Goal: Task Accomplishment & Management: Manage account settings

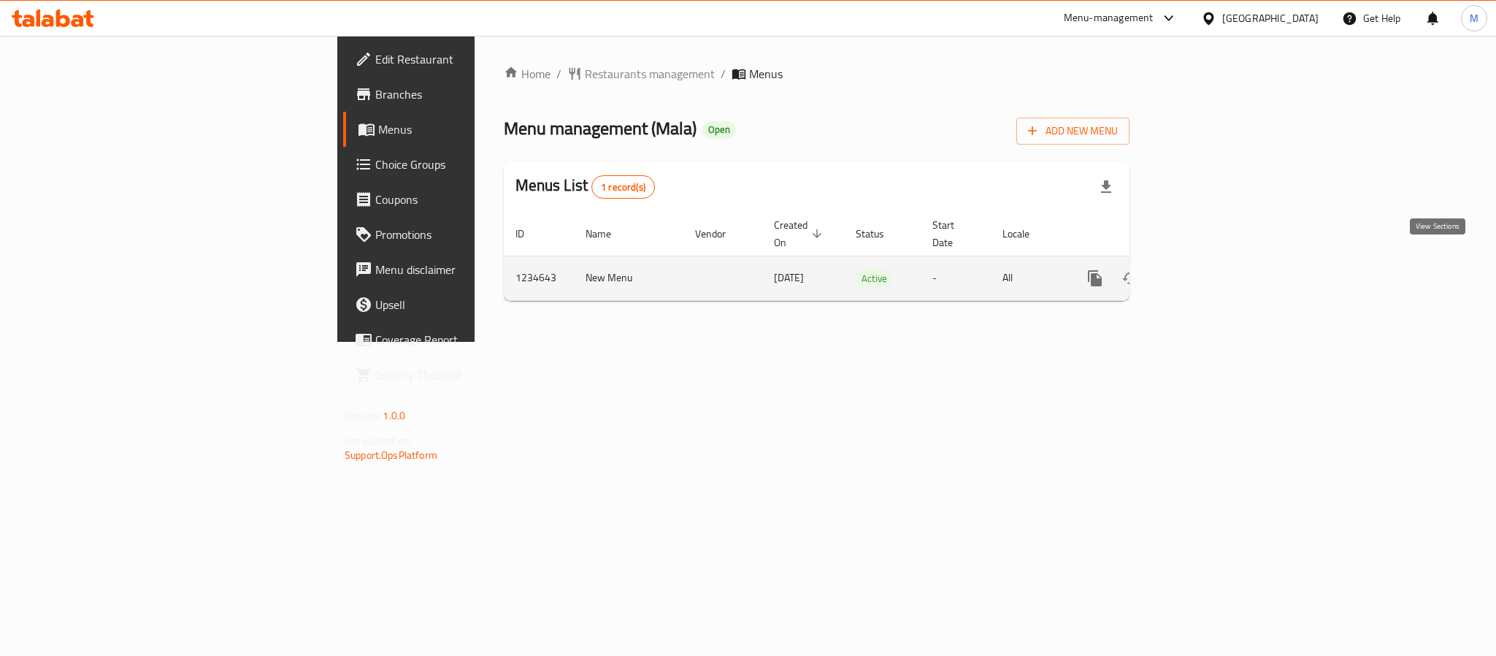
click at [1207, 272] on icon "enhanced table" at bounding box center [1200, 278] width 13 height 13
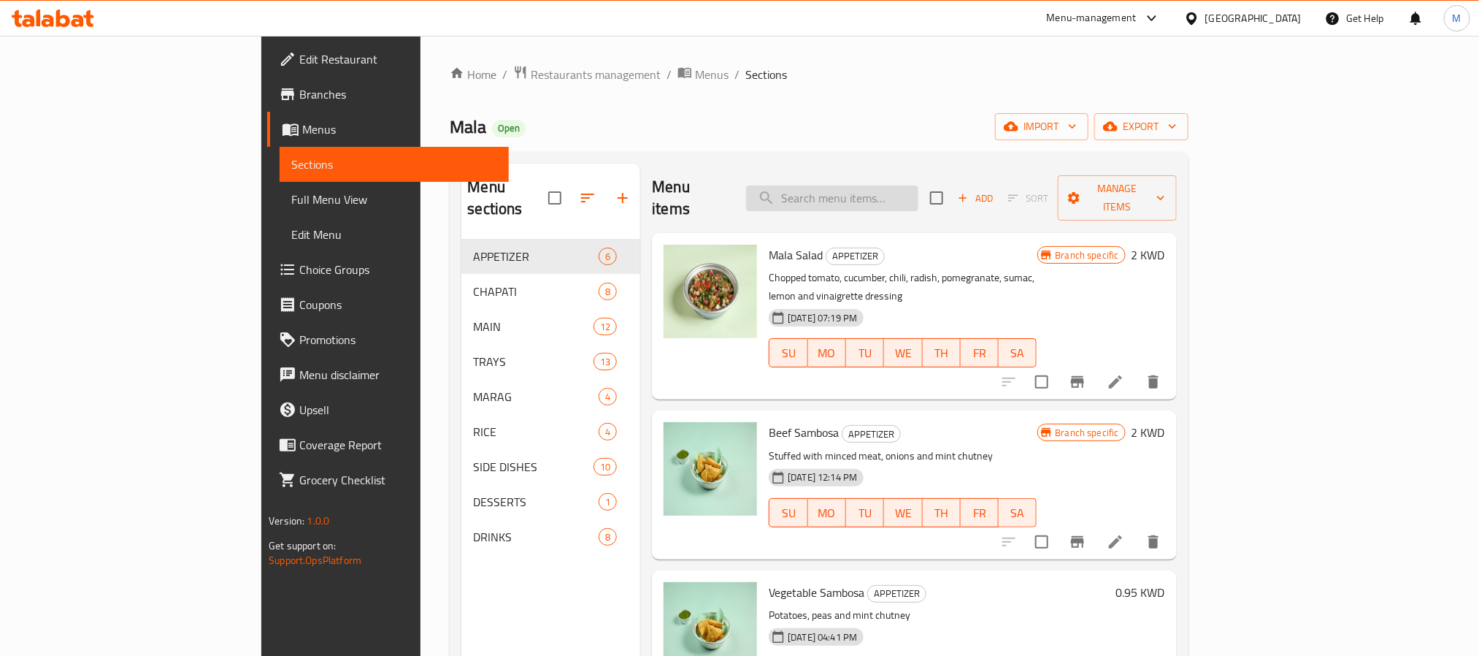
click at [918, 185] on input "search" at bounding box center [832, 198] width 172 height 26
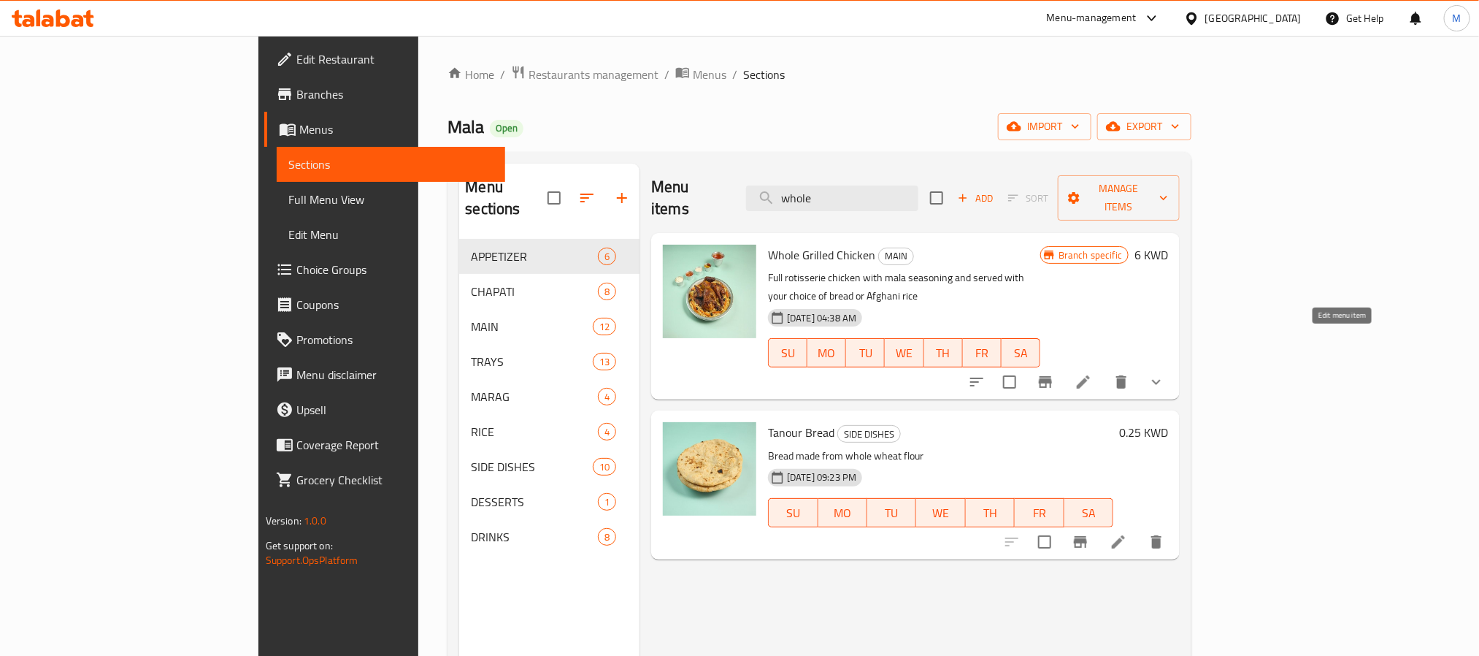
type input "whole"
click at [1090, 375] on icon at bounding box center [1083, 381] width 13 height 13
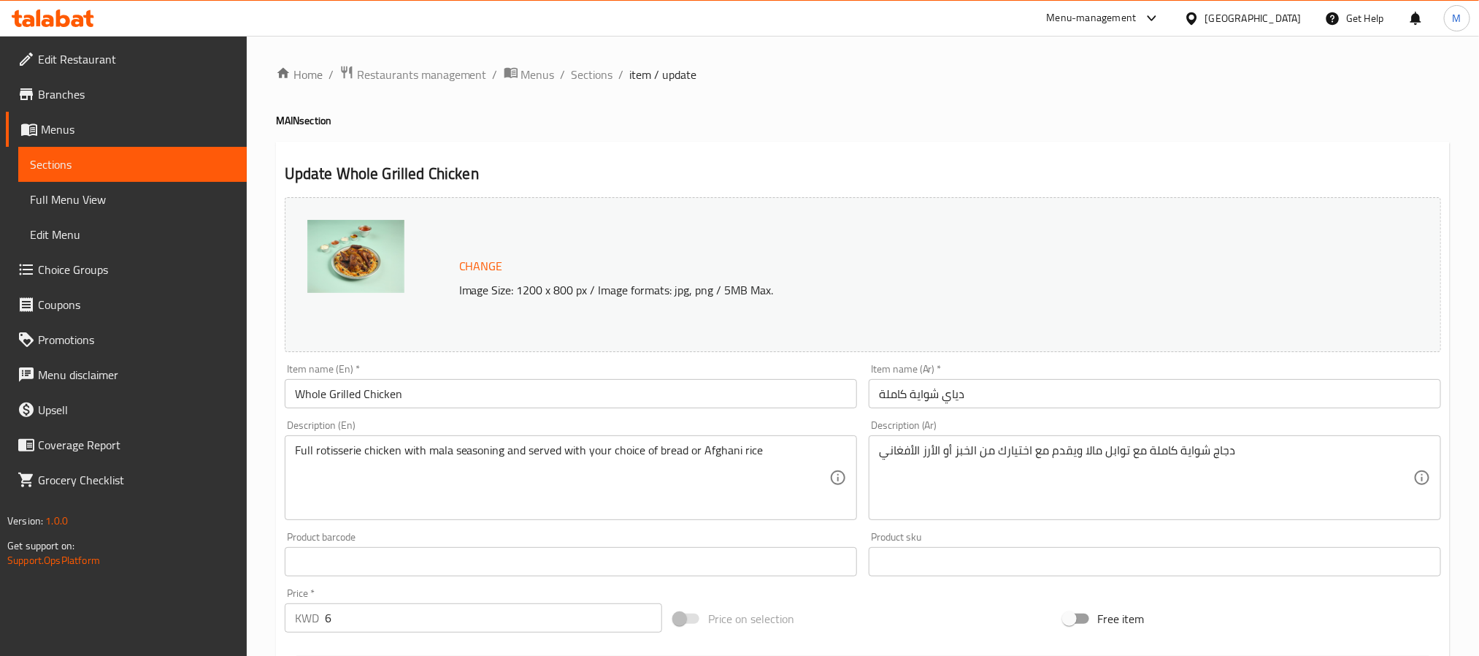
click at [478, 392] on input "Whole Grilled Chicken" at bounding box center [571, 393] width 572 height 29
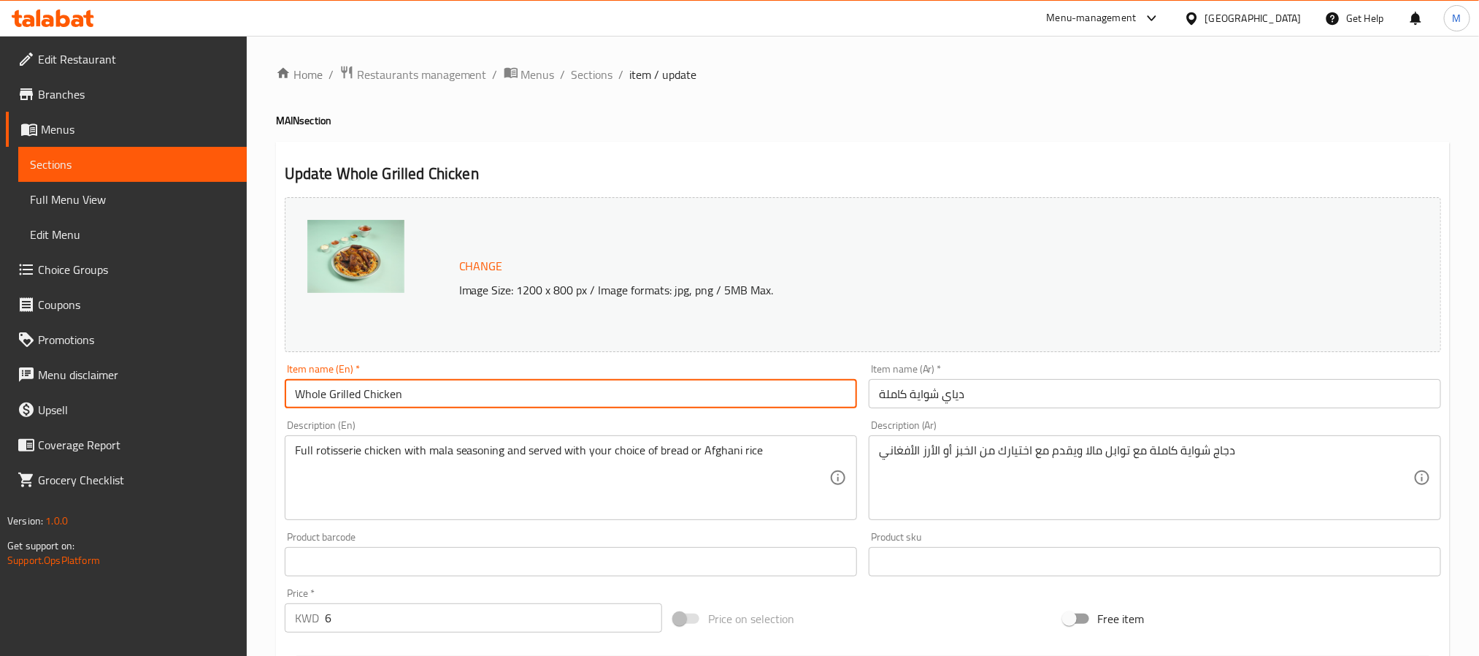
click at [478, 392] on input "Whole Grilled Chicken" at bounding box center [571, 393] width 572 height 29
click at [598, 82] on span "Sections" at bounding box center [593, 75] width 42 height 18
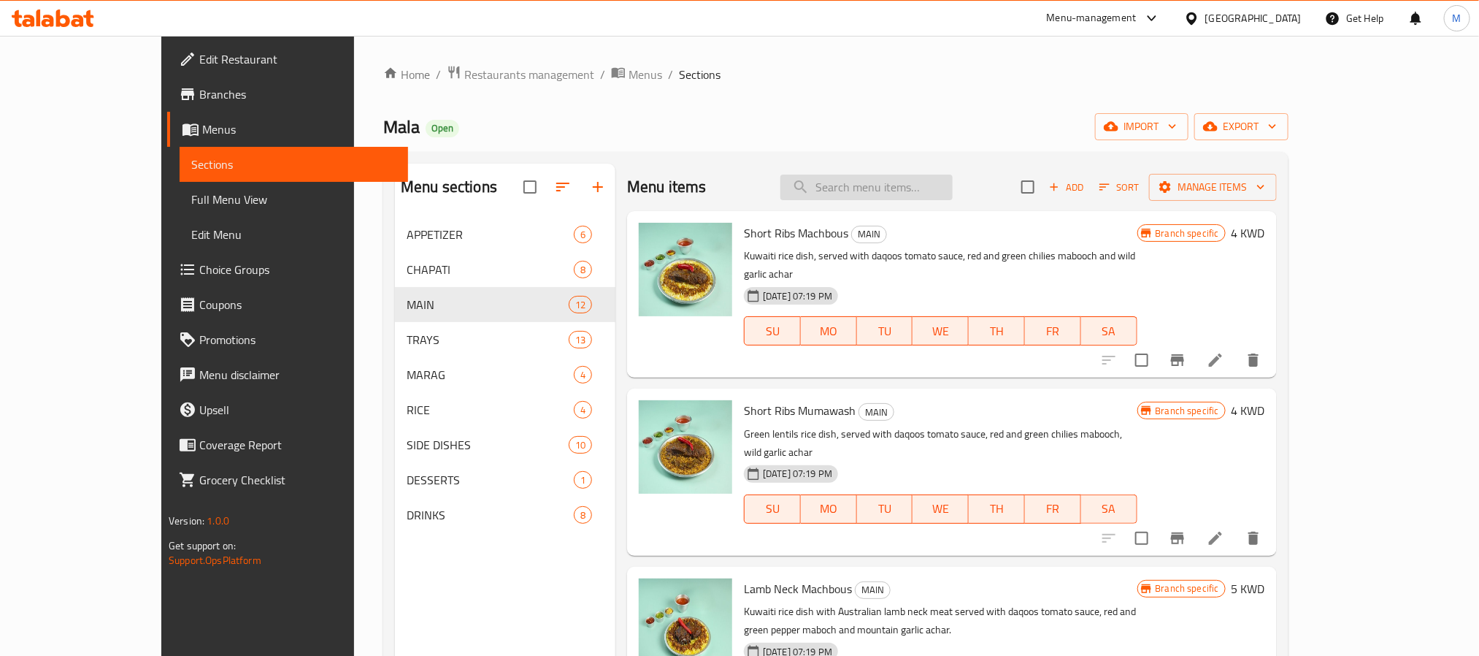
click at [883, 184] on input "search" at bounding box center [866, 187] width 172 height 26
paste input "Whole Grilled Chicken"
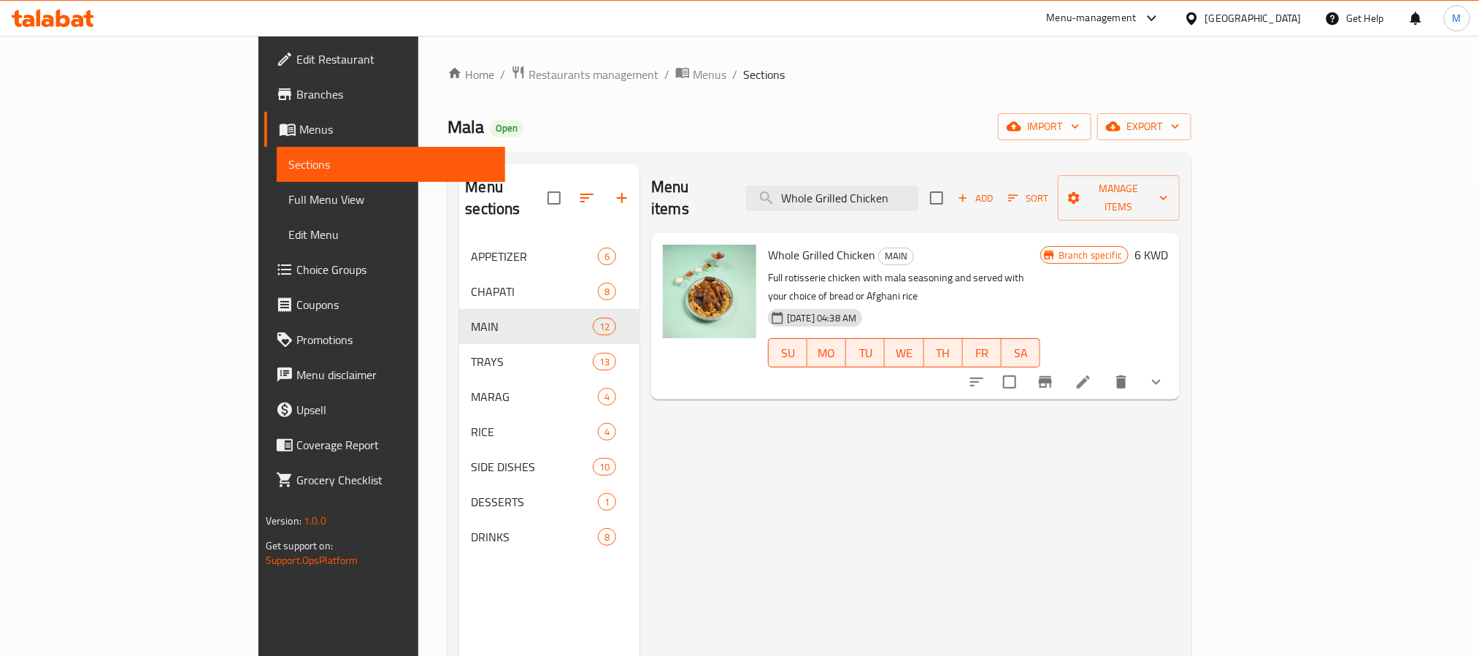
type input "Whole Grilled Chicken"
click at [1092, 373] on icon at bounding box center [1084, 382] width 18 height 18
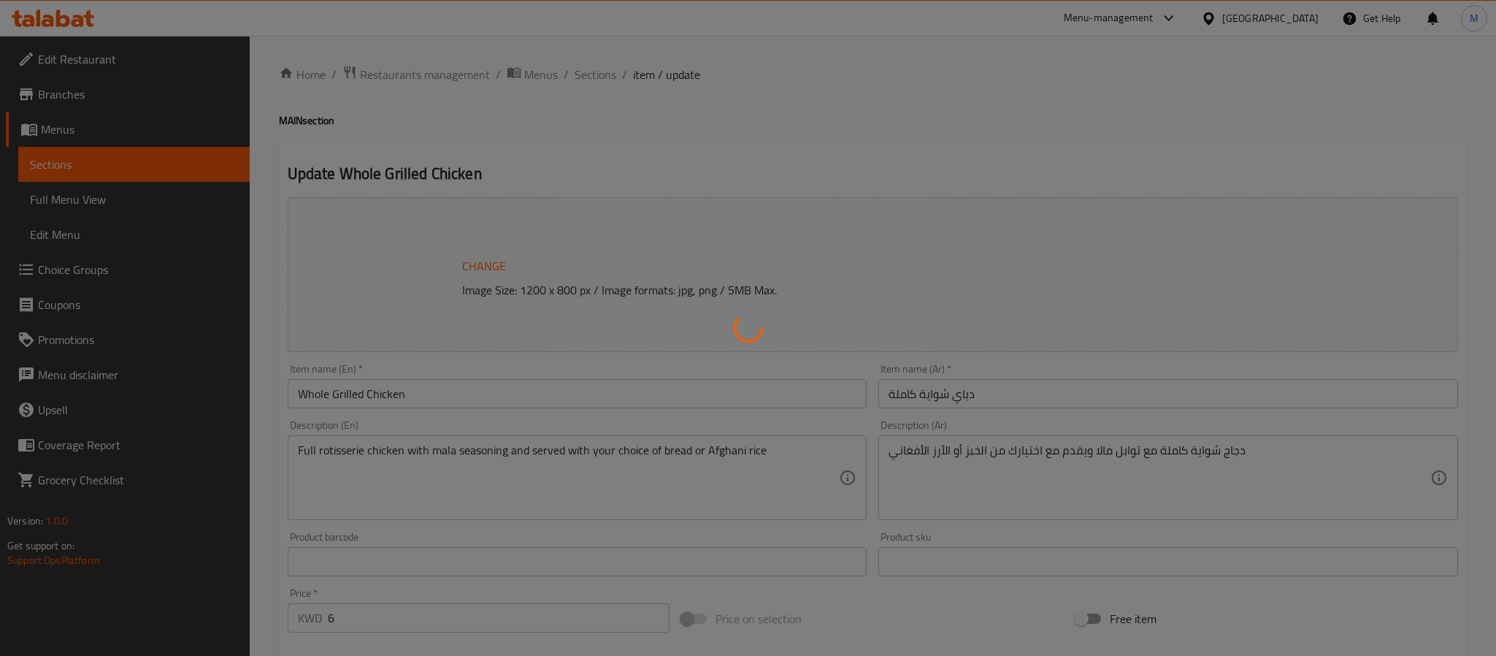
type input "اختيارك من"
type input "1"
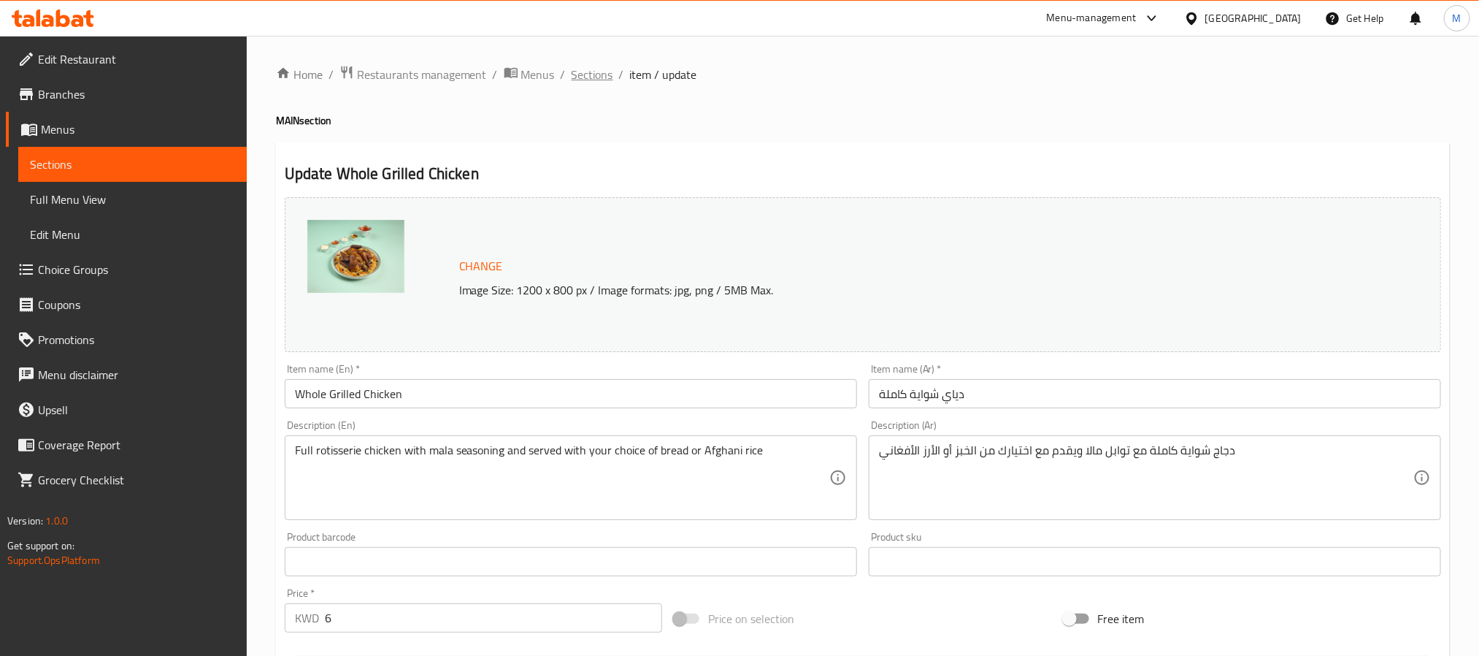
click at [605, 74] on span "Sections" at bounding box center [593, 75] width 42 height 18
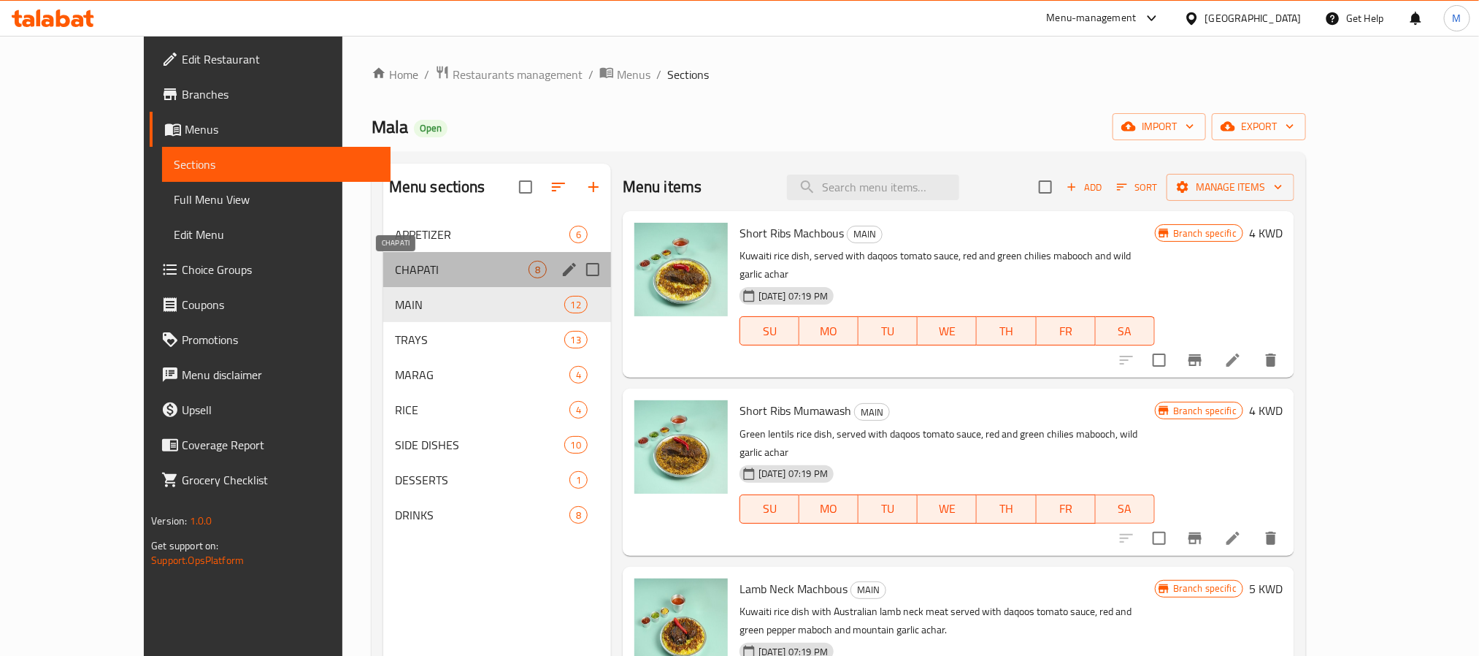
click at [395, 263] on span "CHAPATI" at bounding box center [462, 270] width 134 height 18
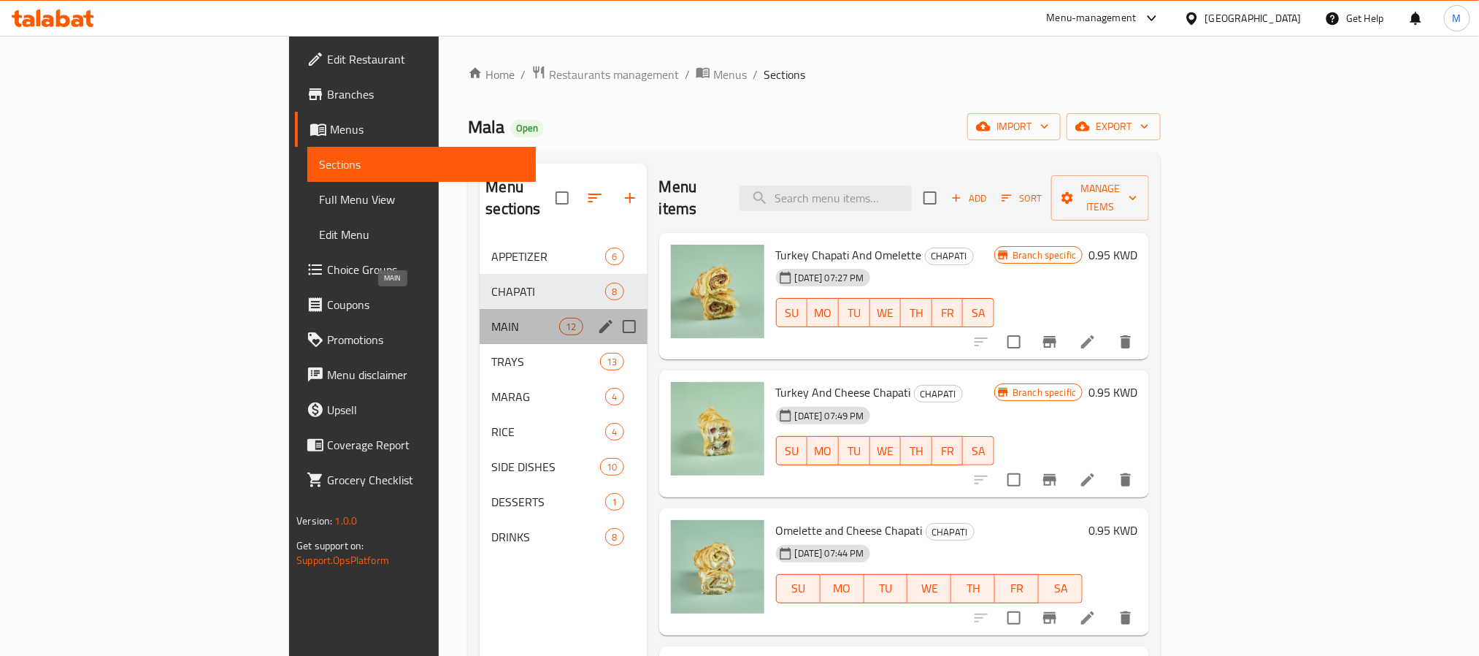
click at [491, 318] on span "MAIN" at bounding box center [525, 327] width 68 height 18
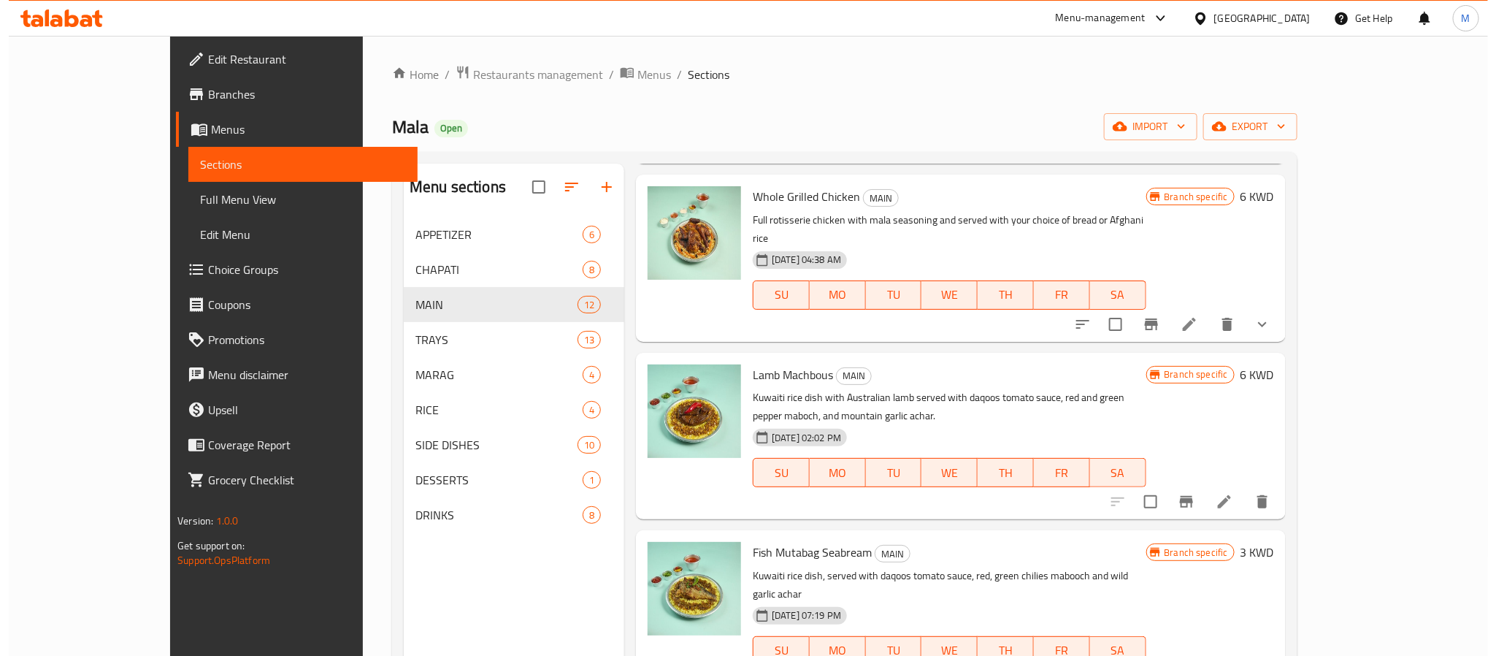
scroll to position [548, 0]
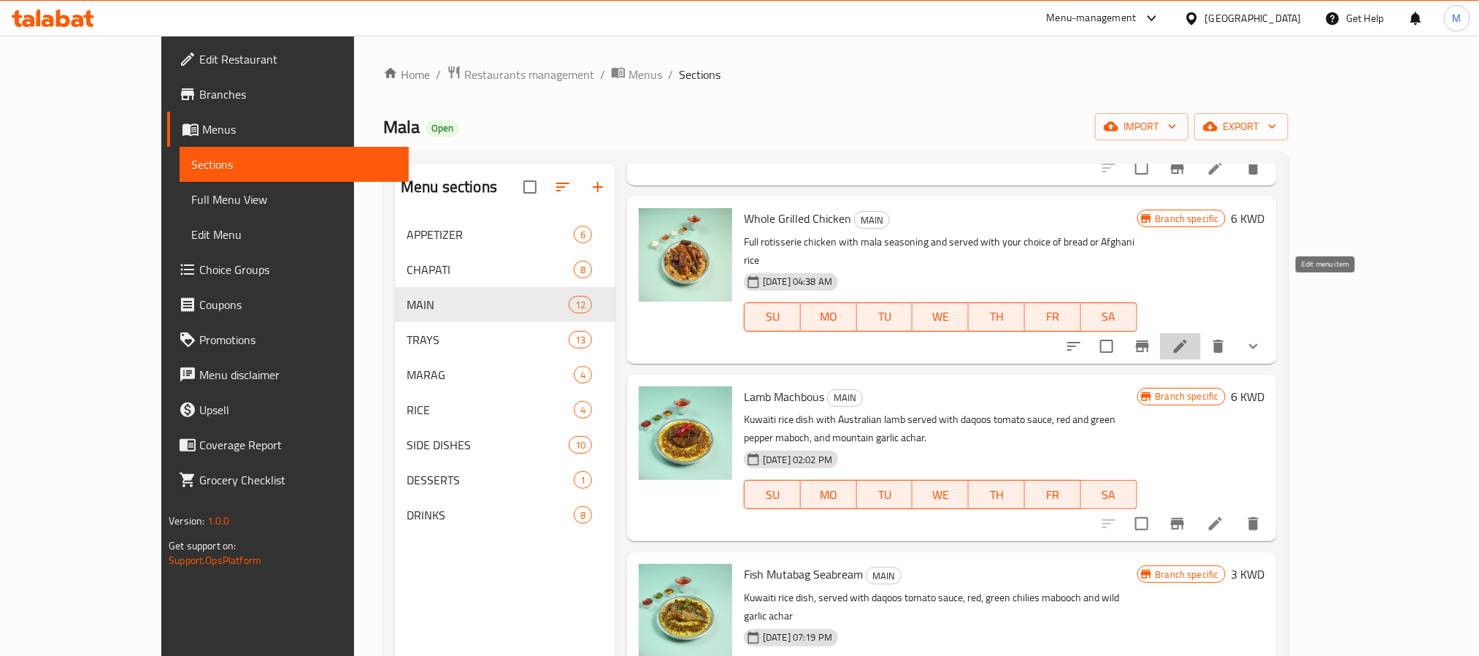
click at [1189, 337] on icon at bounding box center [1181, 346] width 18 height 18
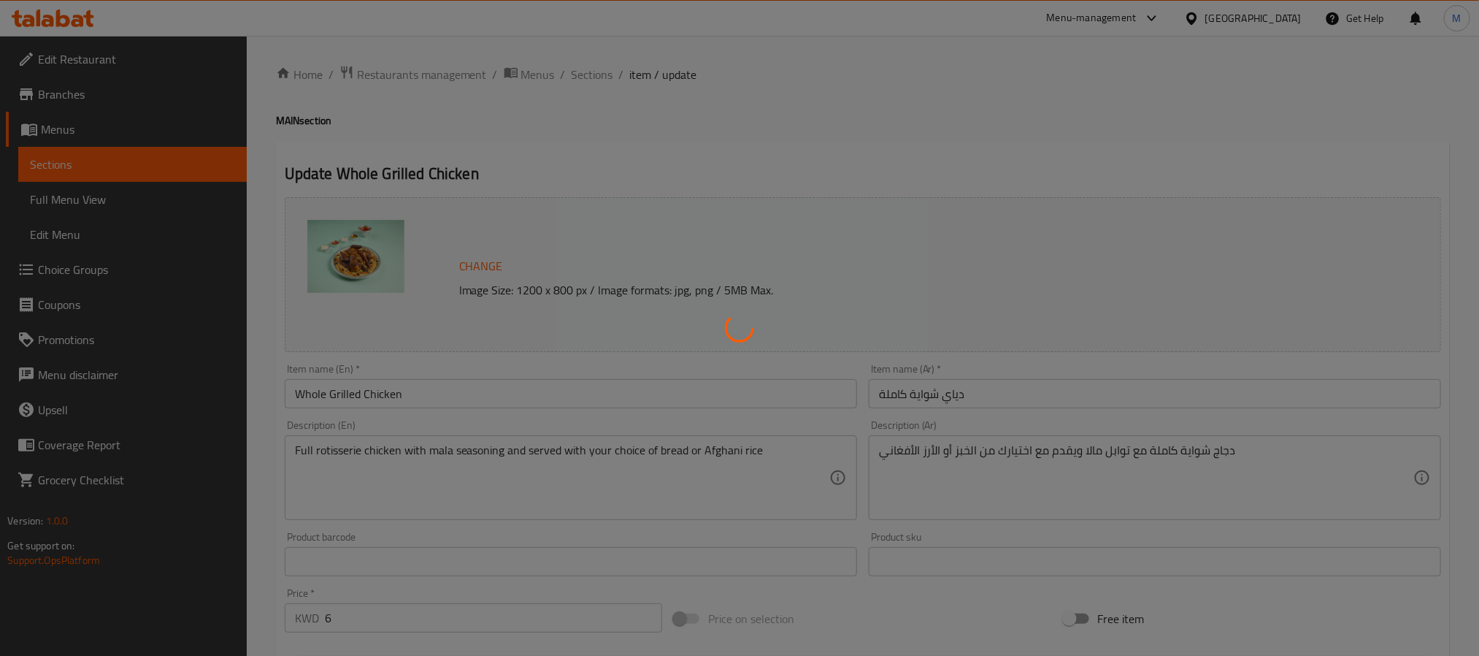
type input "اختيارك من"
type input "1"
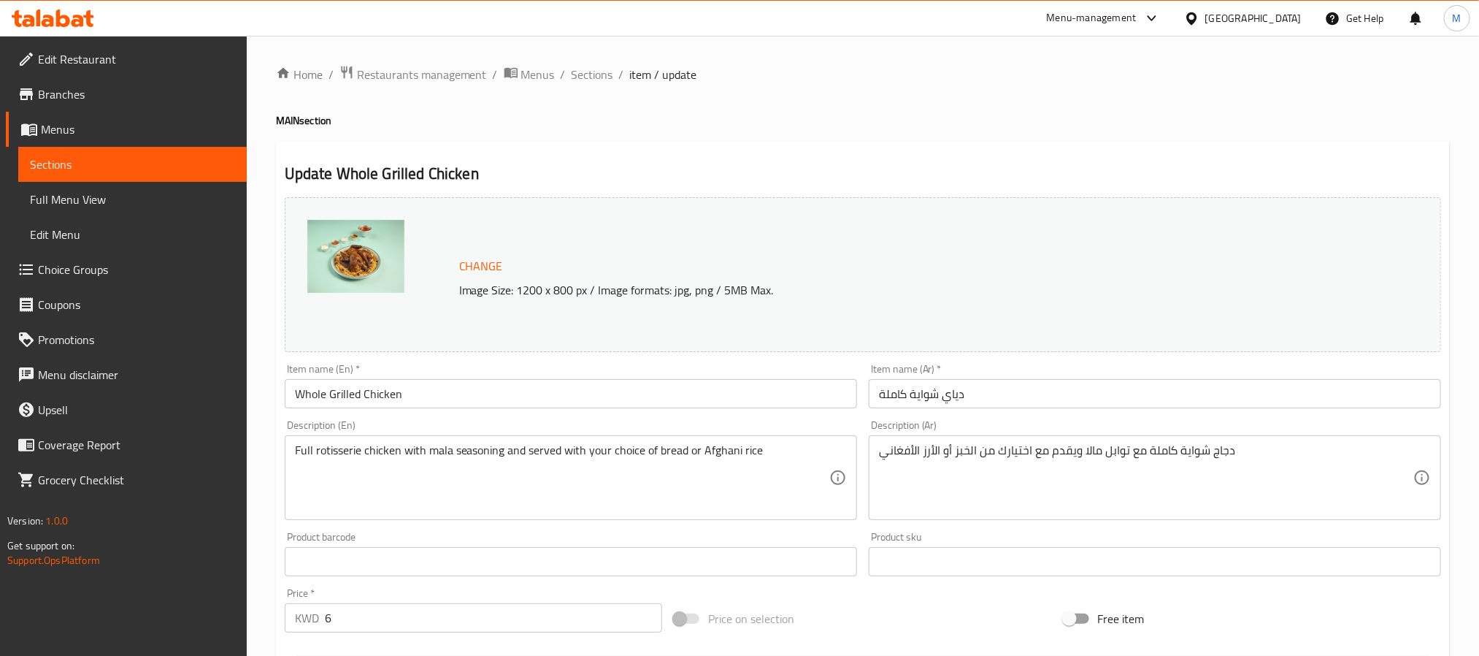
click at [416, 399] on input "Whole Grilled Chicken" at bounding box center [571, 393] width 572 height 29
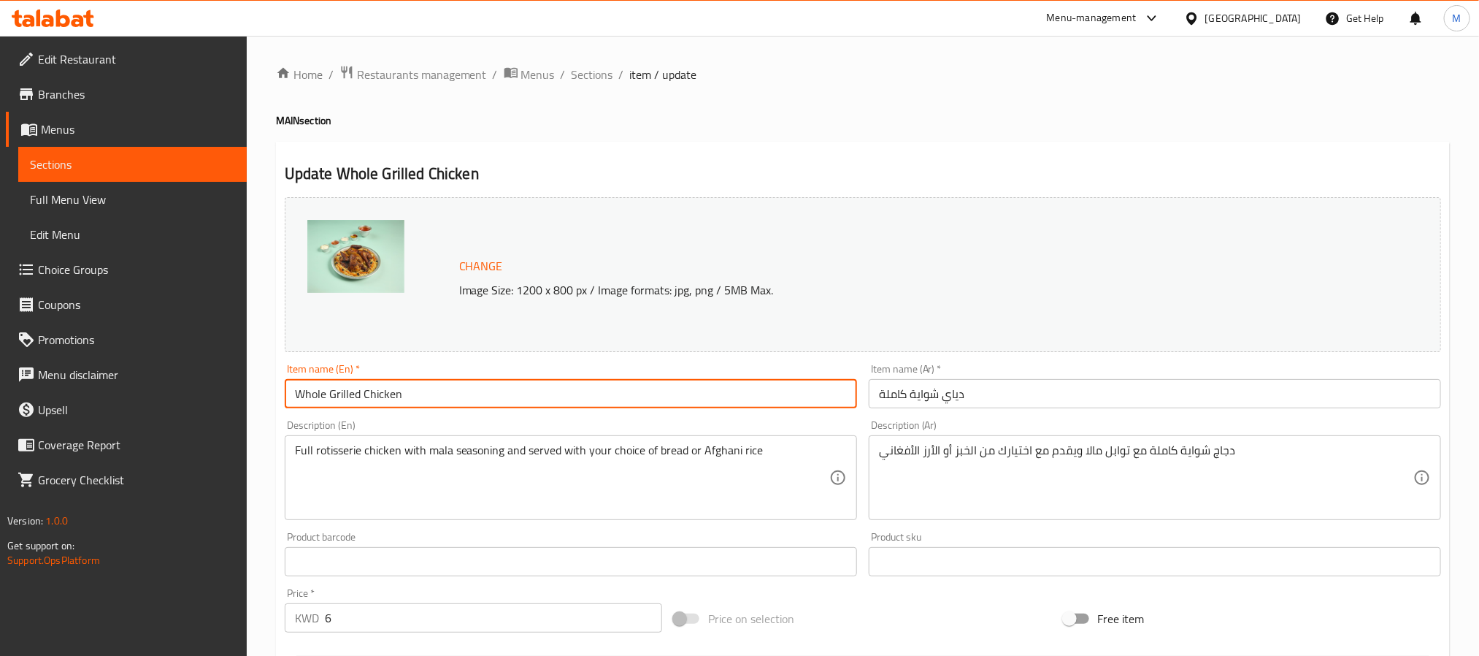
click at [416, 399] on input "Whole Grilled Chicken" at bounding box center [571, 393] width 572 height 29
paste input "Full rotisserie c"
click at [318, 391] on input "Full rotisserie chicken" at bounding box center [571, 393] width 572 height 29
click at [370, 395] on input "Full Rotisserie chicken" at bounding box center [571, 393] width 572 height 29
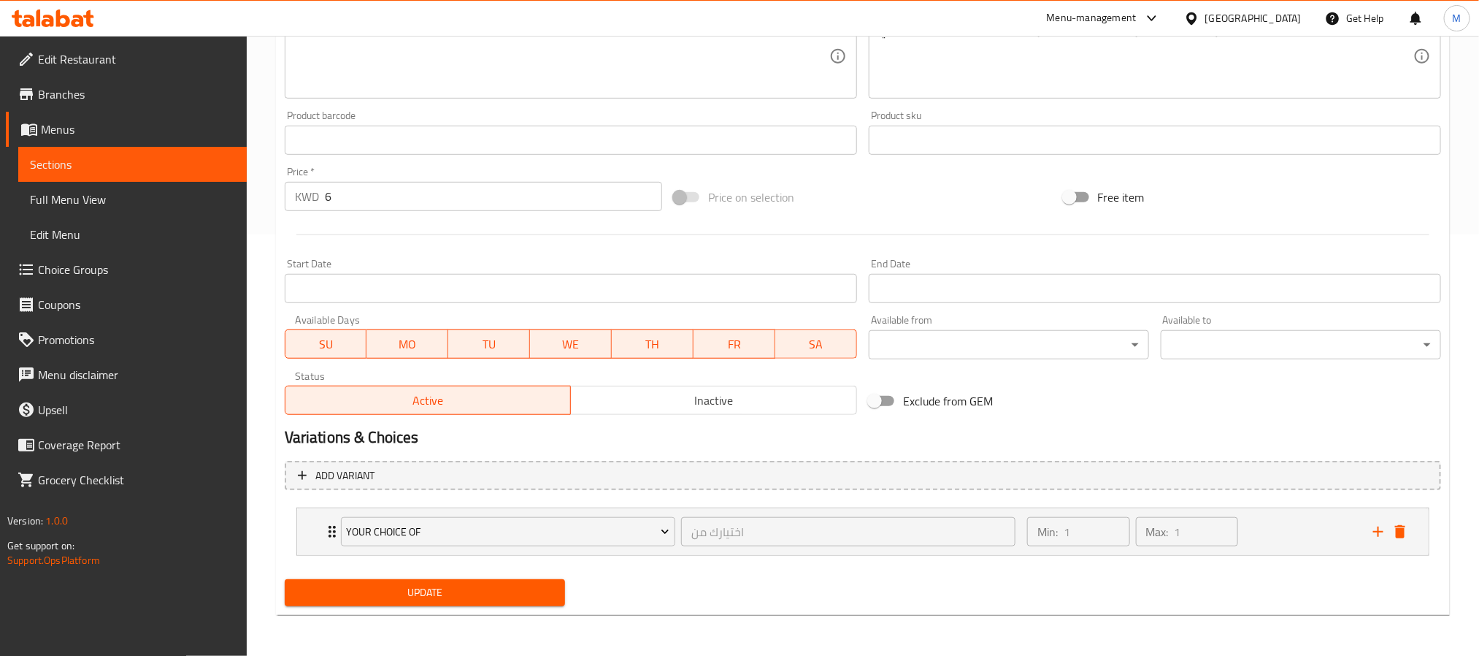
type input "Full Rotisserie Chicken"
click at [316, 599] on span "Update" at bounding box center [424, 592] width 257 height 18
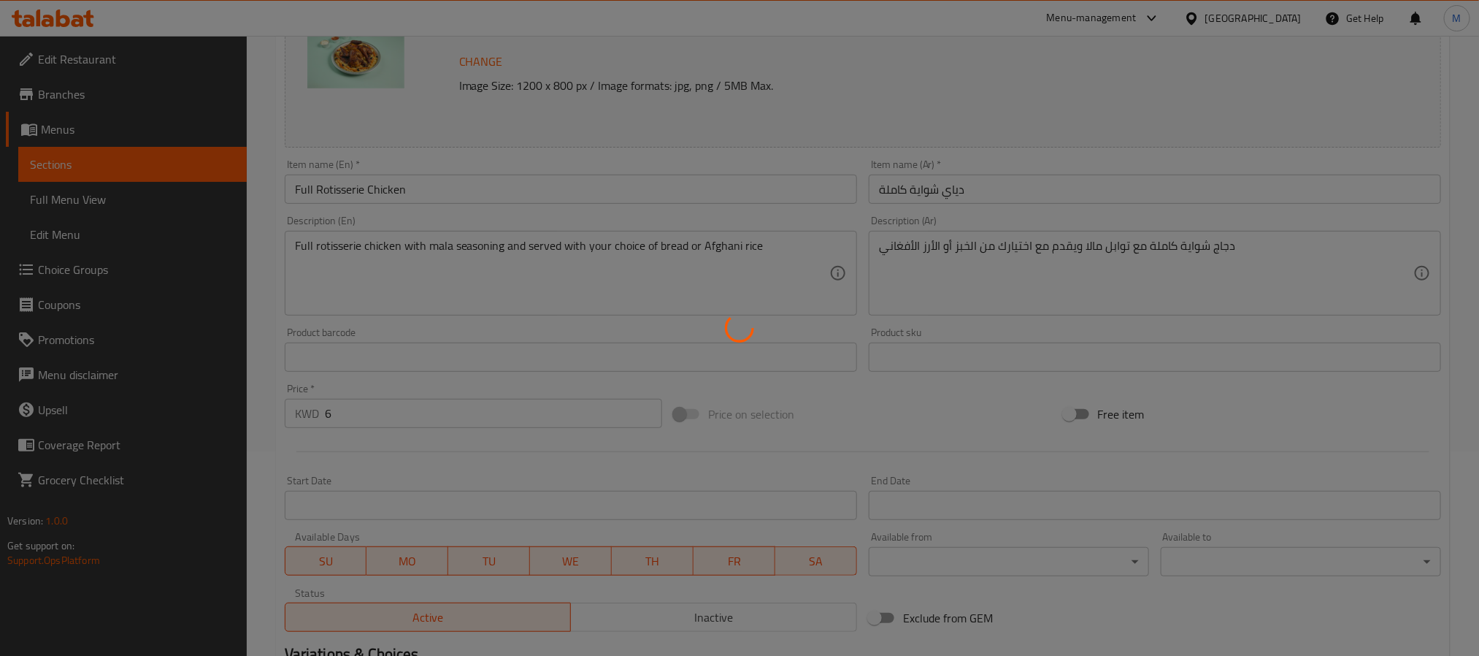
scroll to position [0, 0]
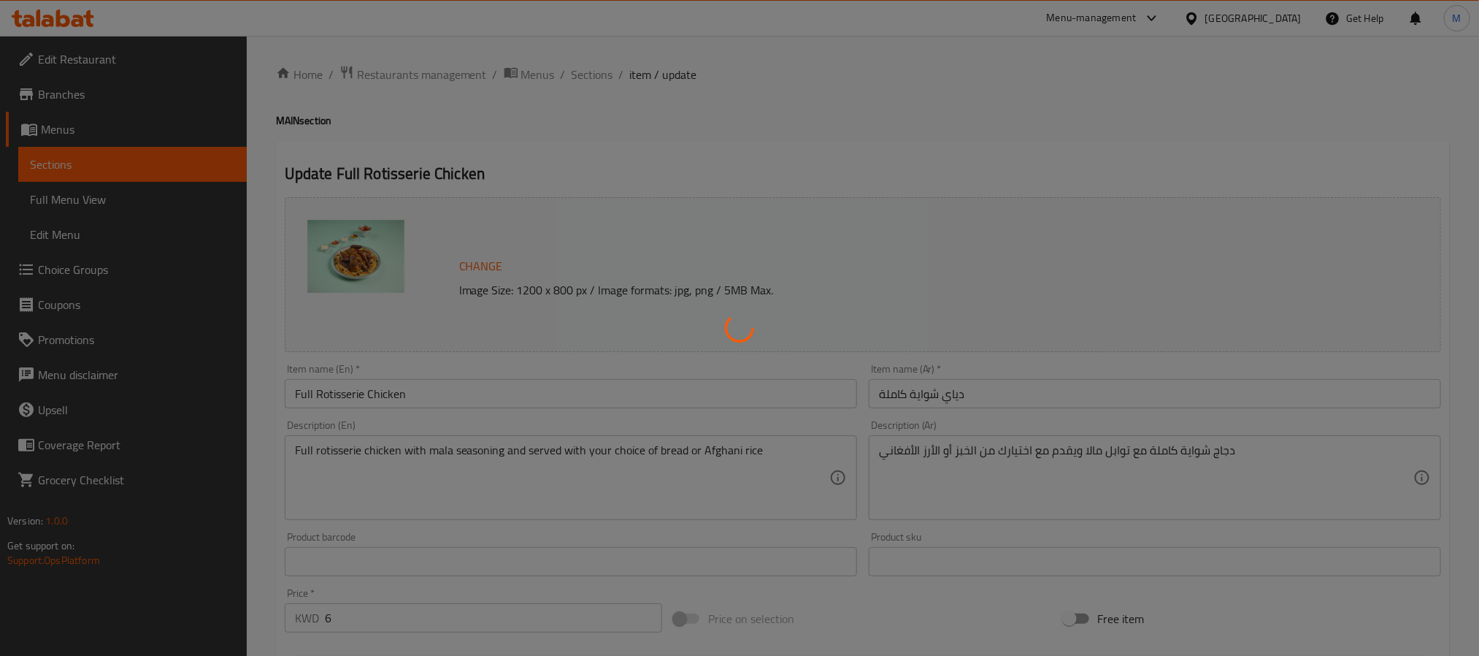
click at [421, 391] on div at bounding box center [739, 328] width 1479 height 656
click at [399, 393] on div at bounding box center [739, 328] width 1479 height 656
click at [371, 393] on div at bounding box center [739, 328] width 1479 height 656
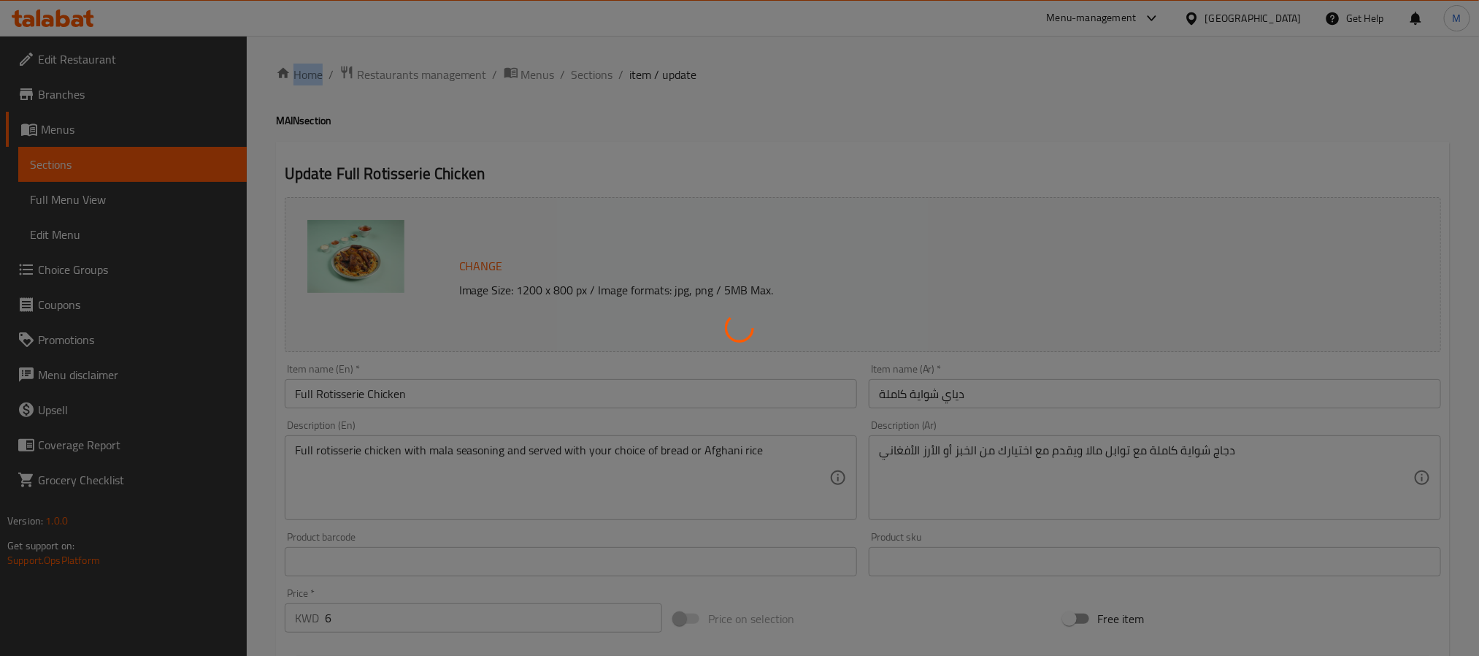
click at [371, 393] on div at bounding box center [739, 328] width 1479 height 656
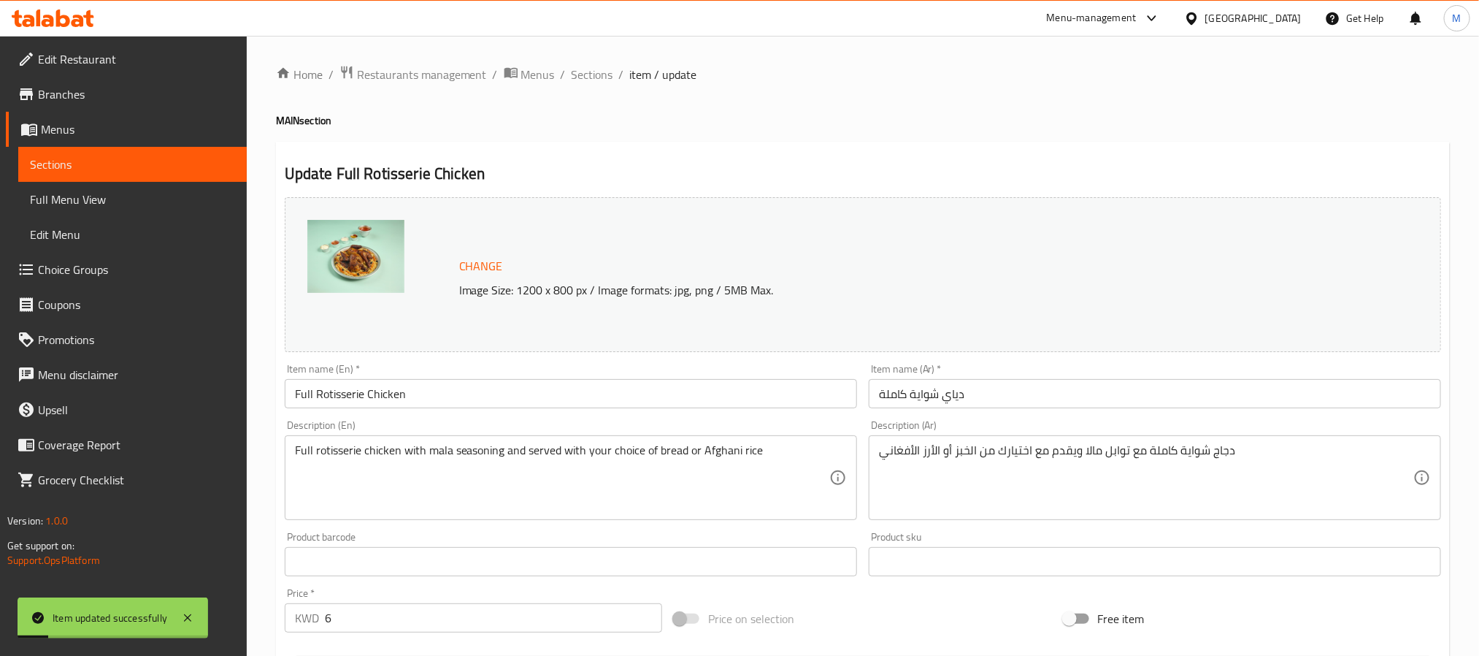
click at [371, 393] on input "Full Rotisserie Chicken" at bounding box center [571, 393] width 572 height 29
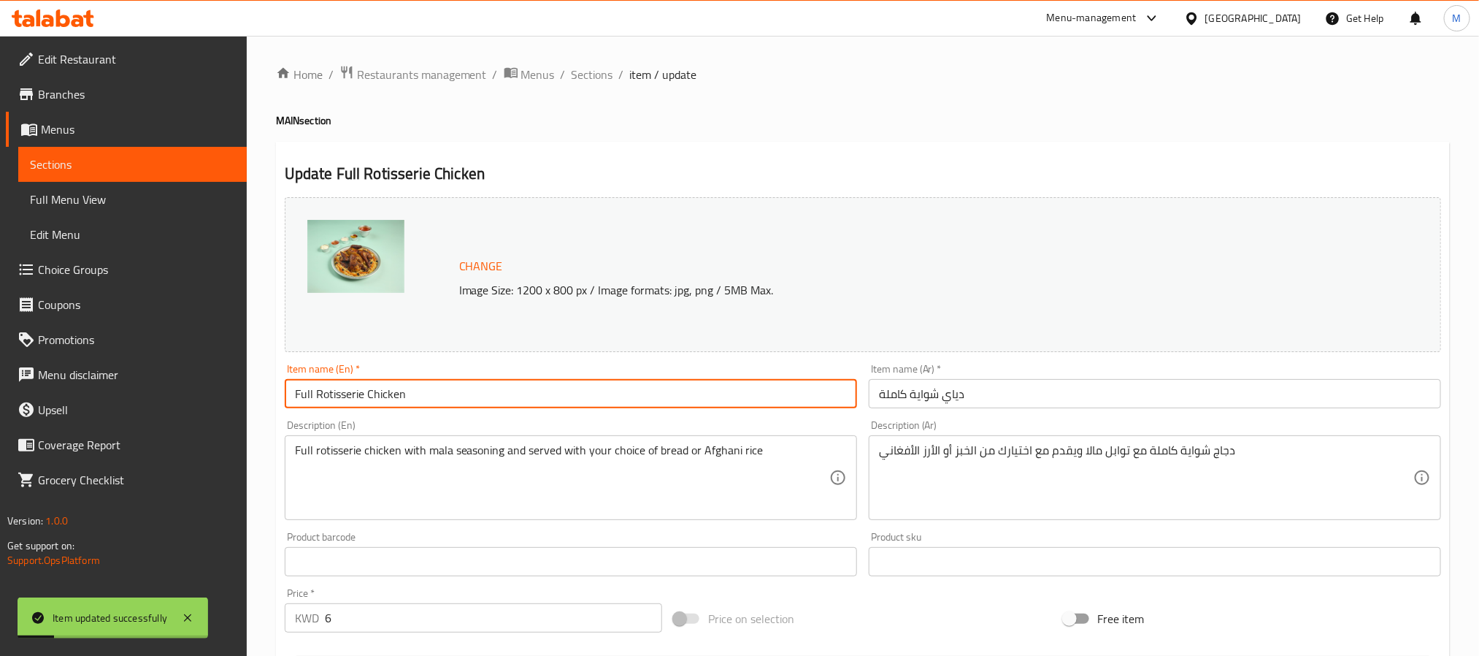
click at [371, 393] on input "Full Rotisserie Chicken" at bounding box center [571, 393] width 572 height 29
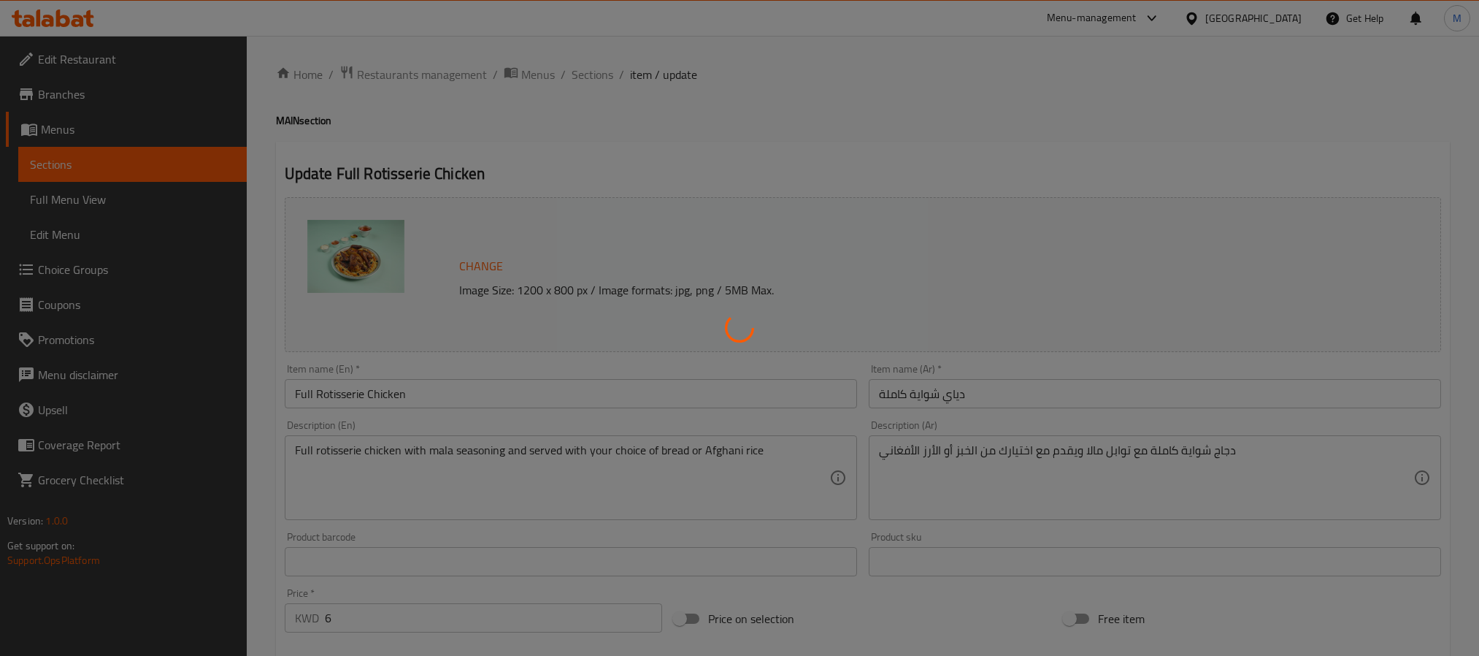
type input "اختيارك من"
type input "1"
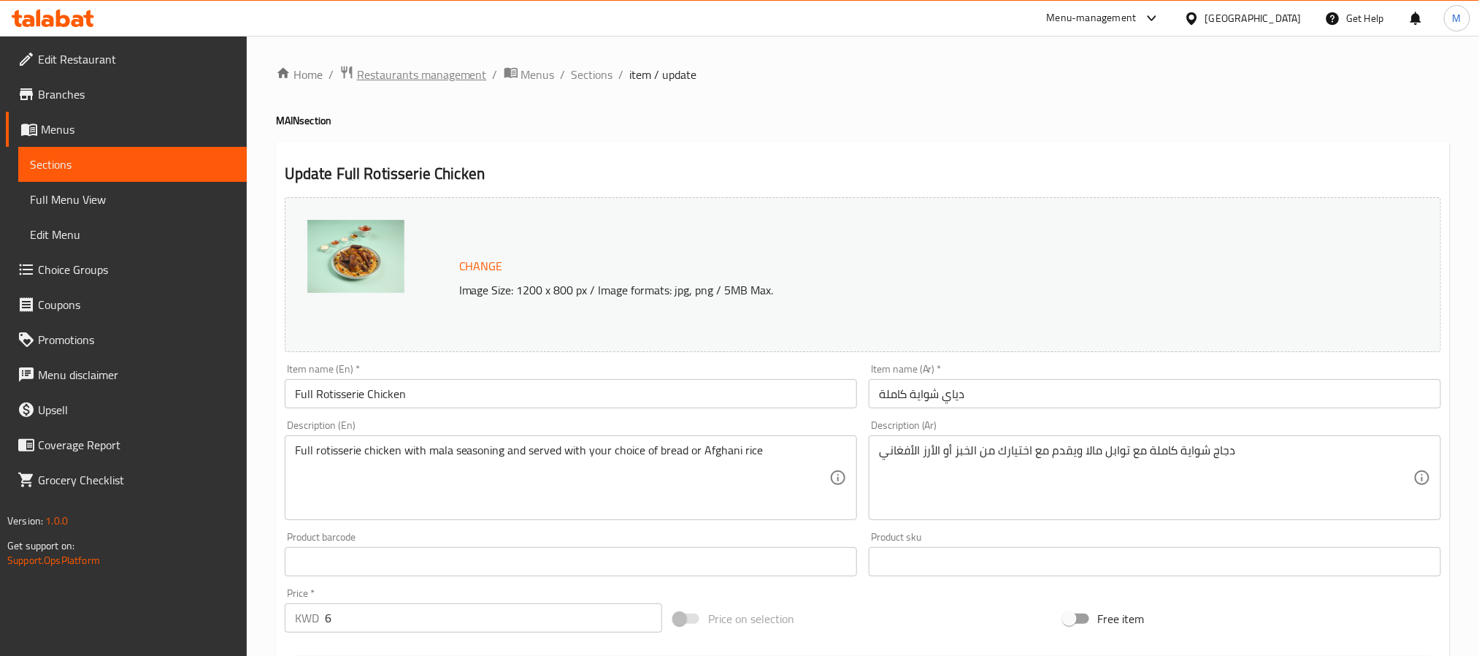
click at [399, 66] on span "Restaurants management" at bounding box center [422, 75] width 130 height 18
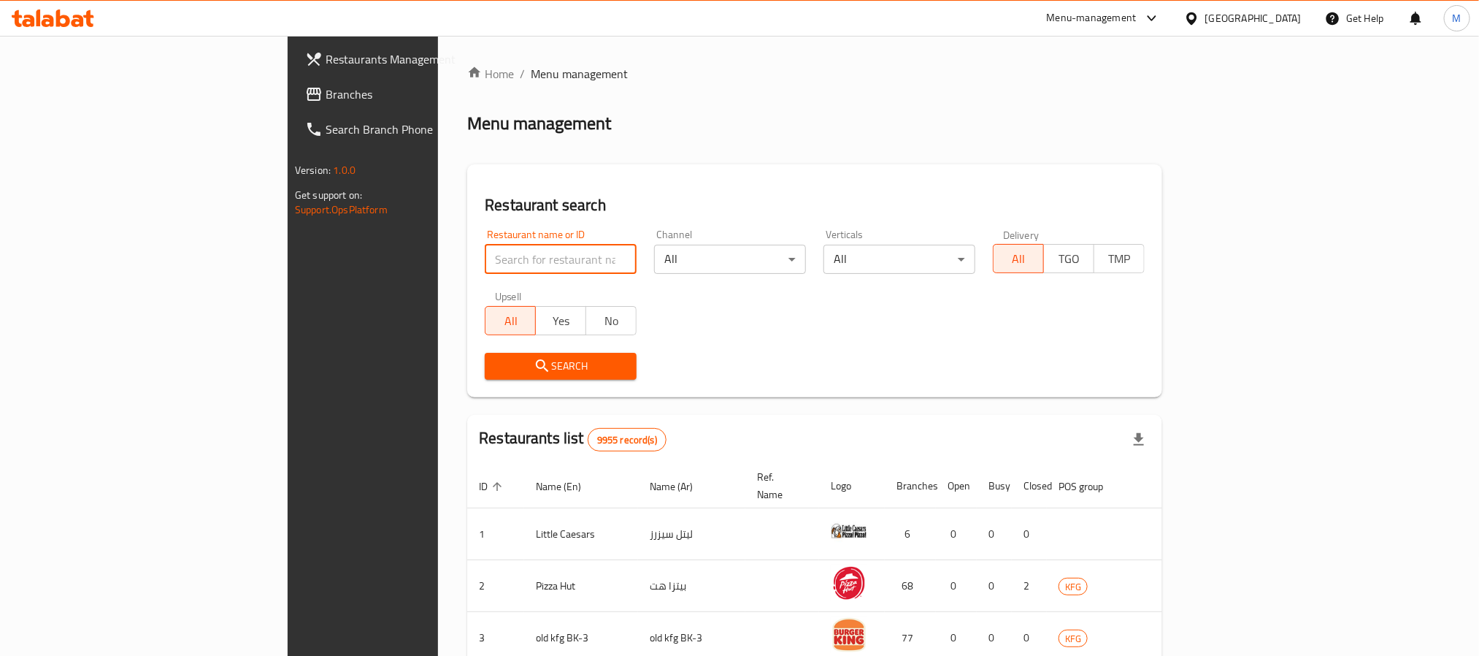
click at [485, 261] on input "search" at bounding box center [561, 259] width 152 height 29
paste input "22901"
type input "22901"
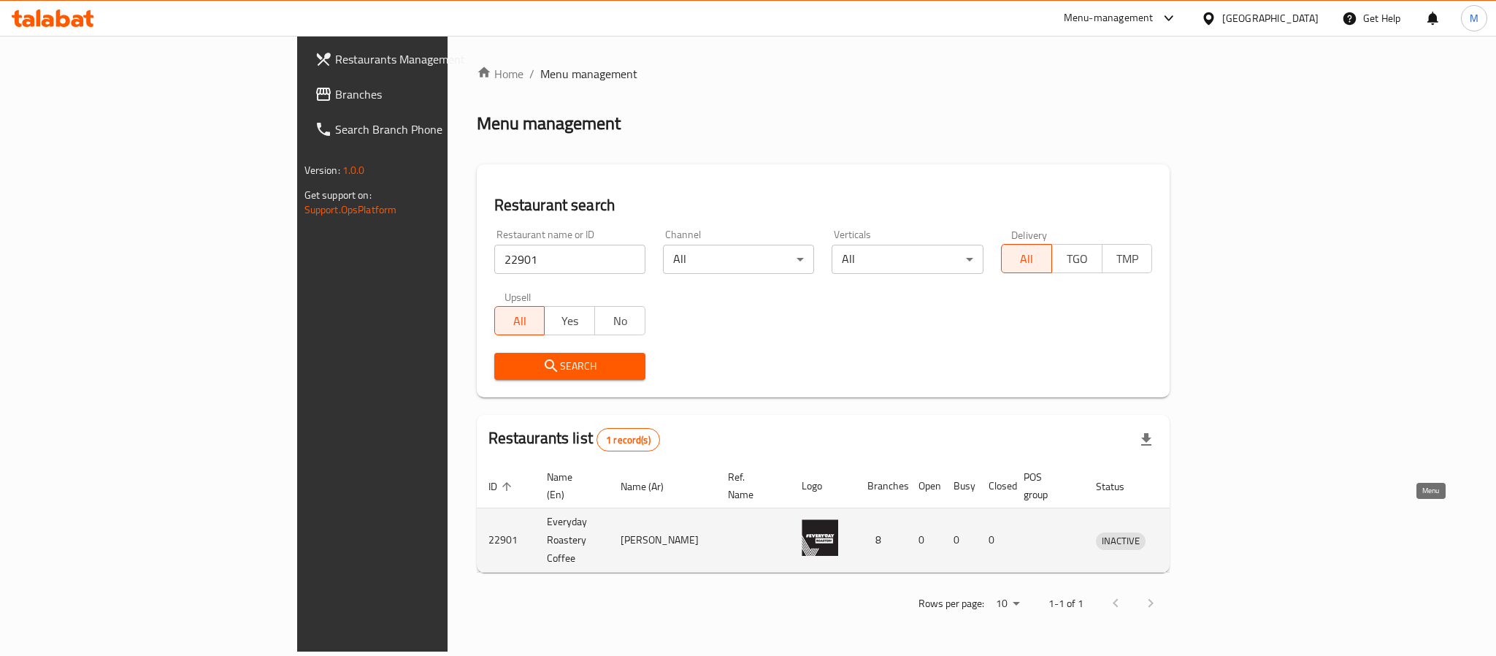
click at [1192, 534] on icon "enhanced table" at bounding box center [1183, 540] width 16 height 12
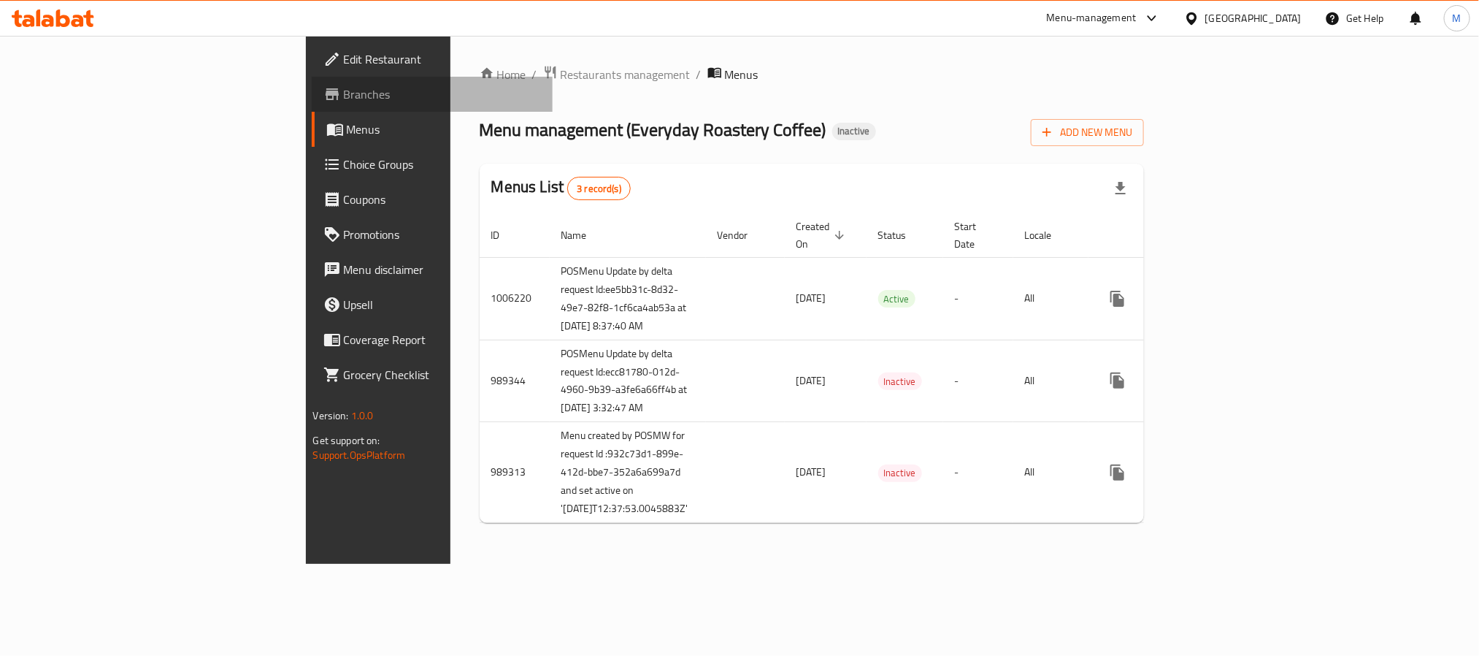
click at [344, 91] on span "Branches" at bounding box center [442, 94] width 197 height 18
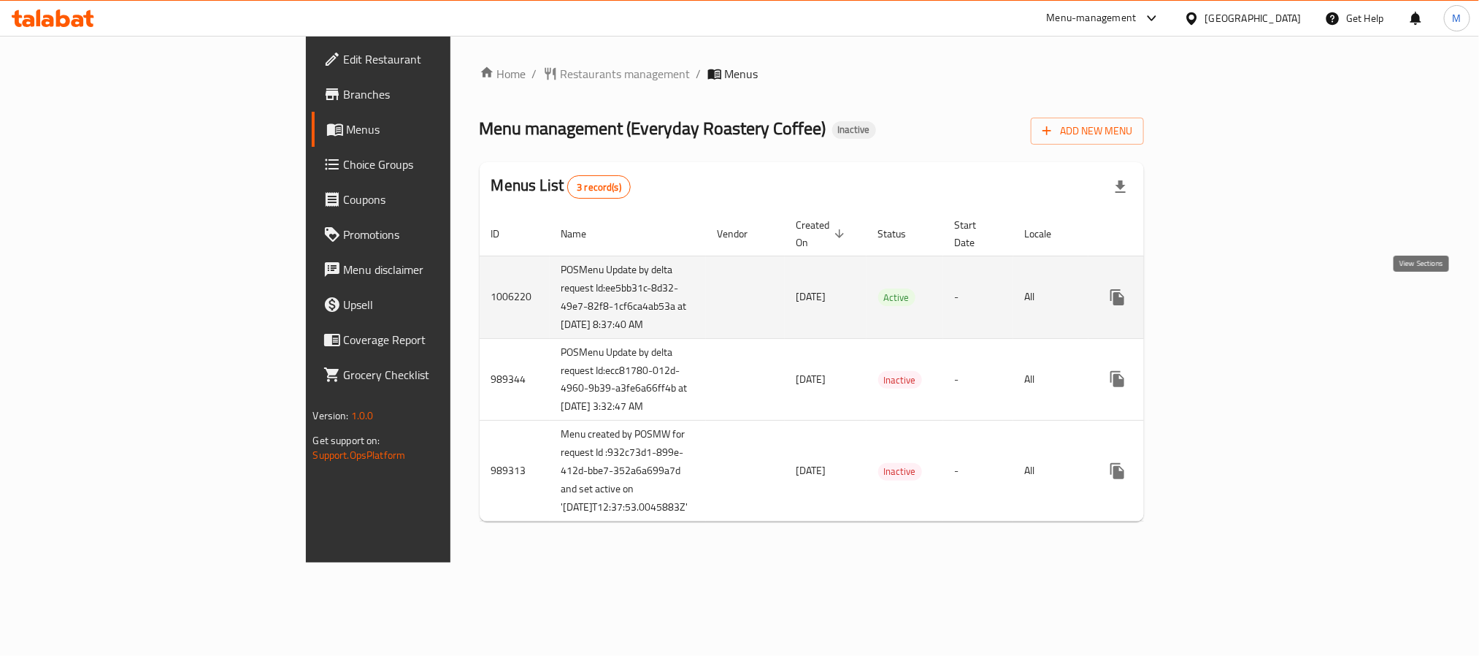
click at [1230, 294] on icon "enhanced table" at bounding box center [1222, 297] width 13 height 13
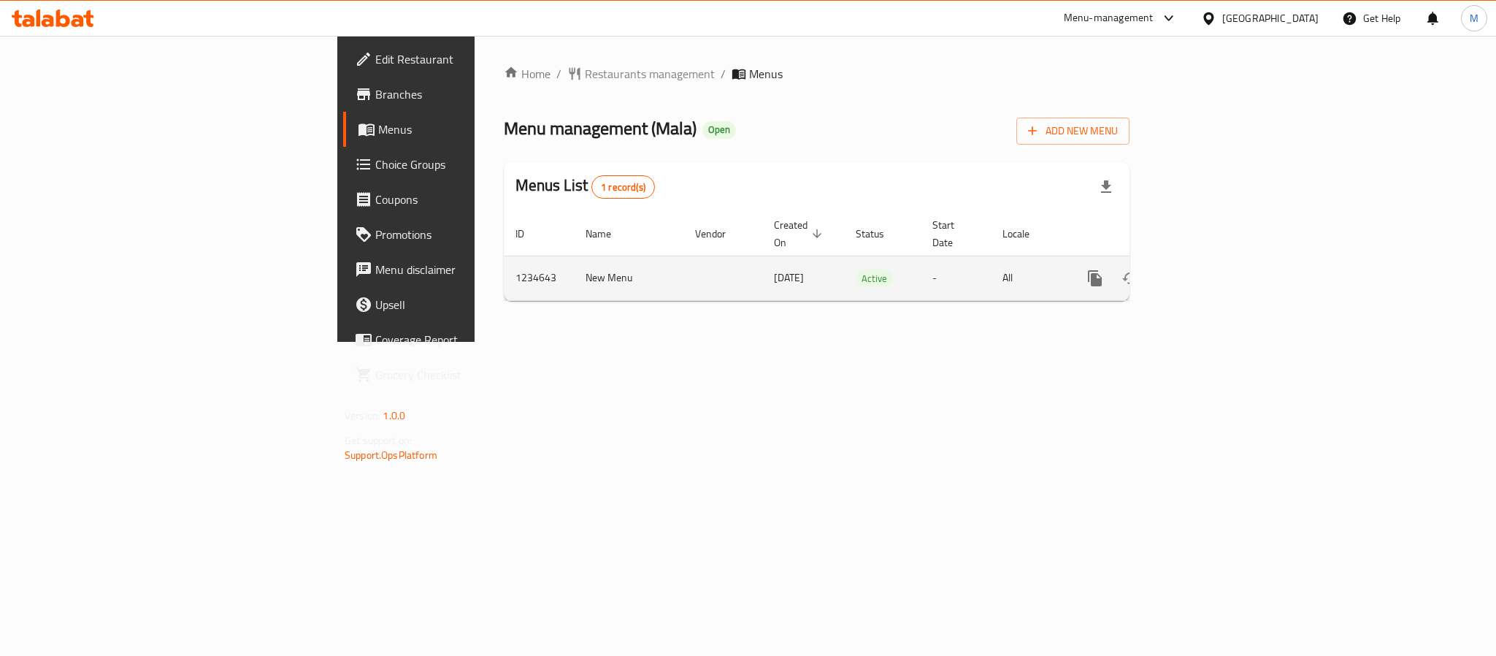
click at [1209, 269] on icon "enhanced table" at bounding box center [1201, 278] width 18 height 18
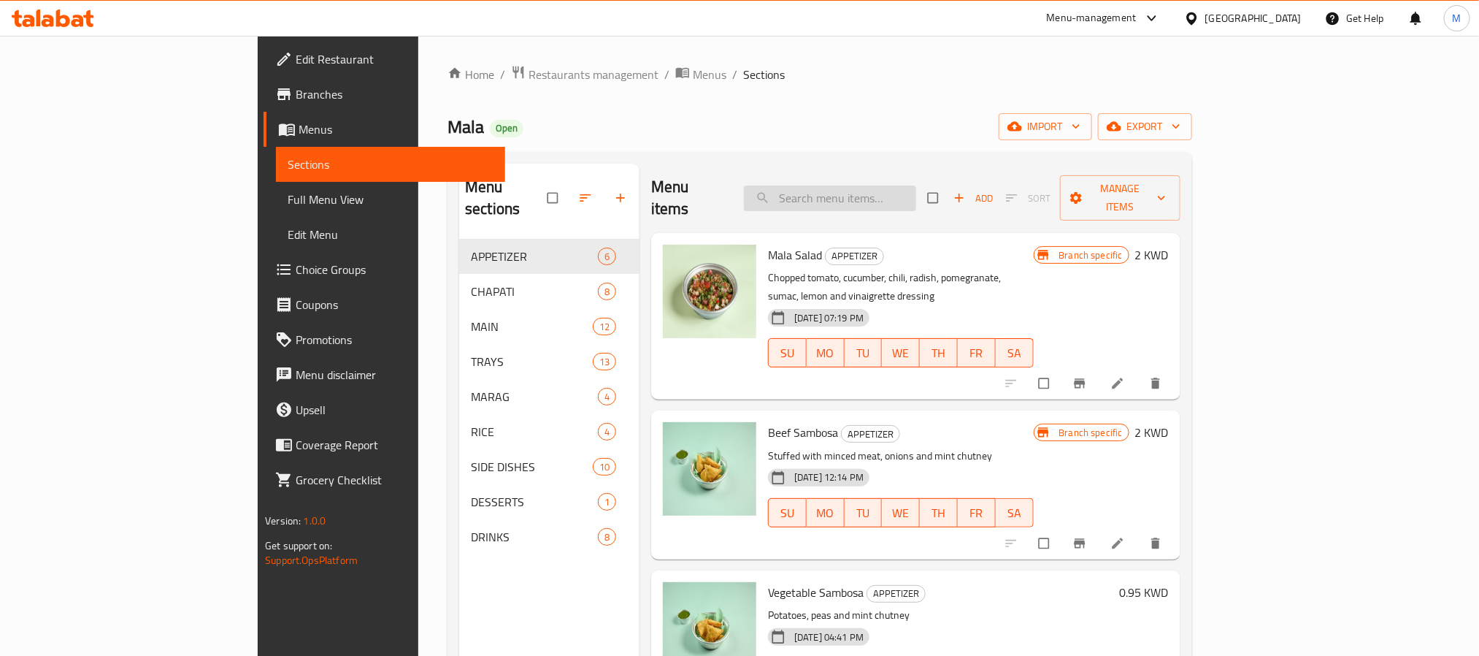
click at [870, 196] on input "search" at bounding box center [830, 198] width 172 height 26
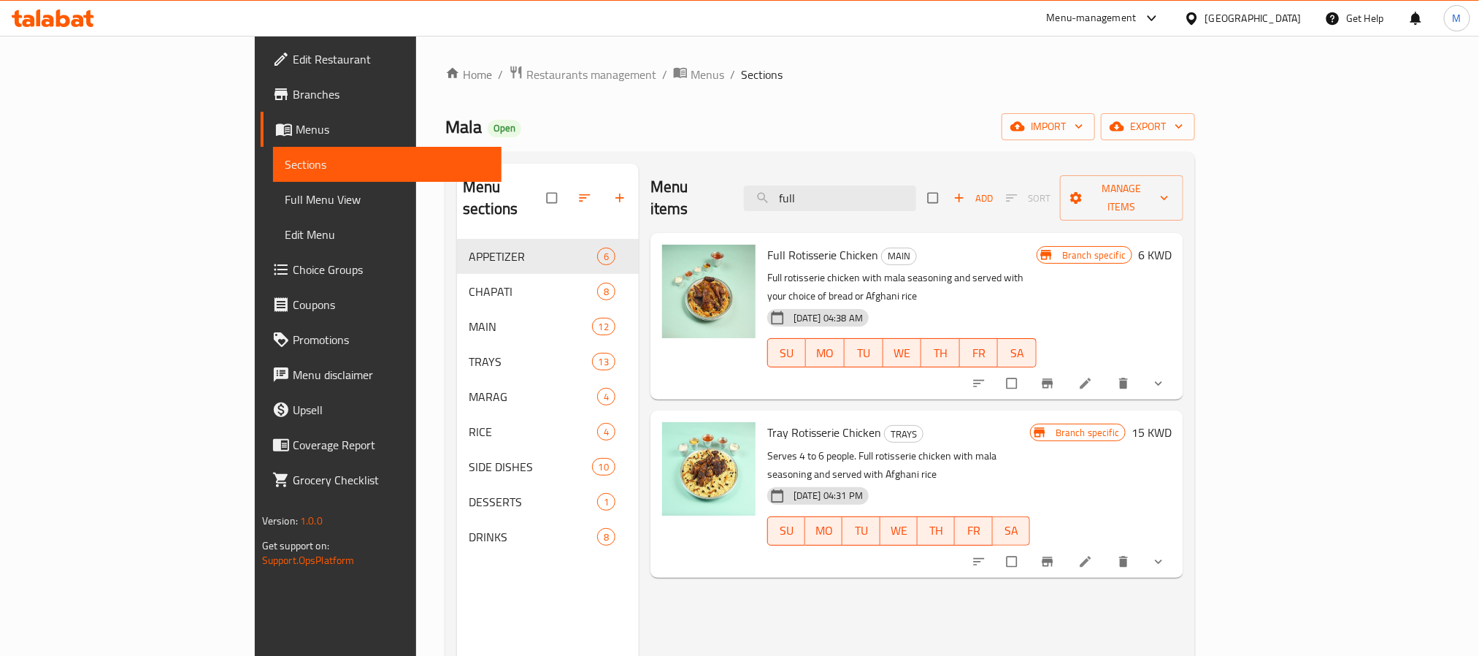
type input "full"
click at [767, 244] on span "Full Rotisserie Chicken" at bounding box center [822, 255] width 111 height 22
copy h6 "Full Rotisserie Chicken"
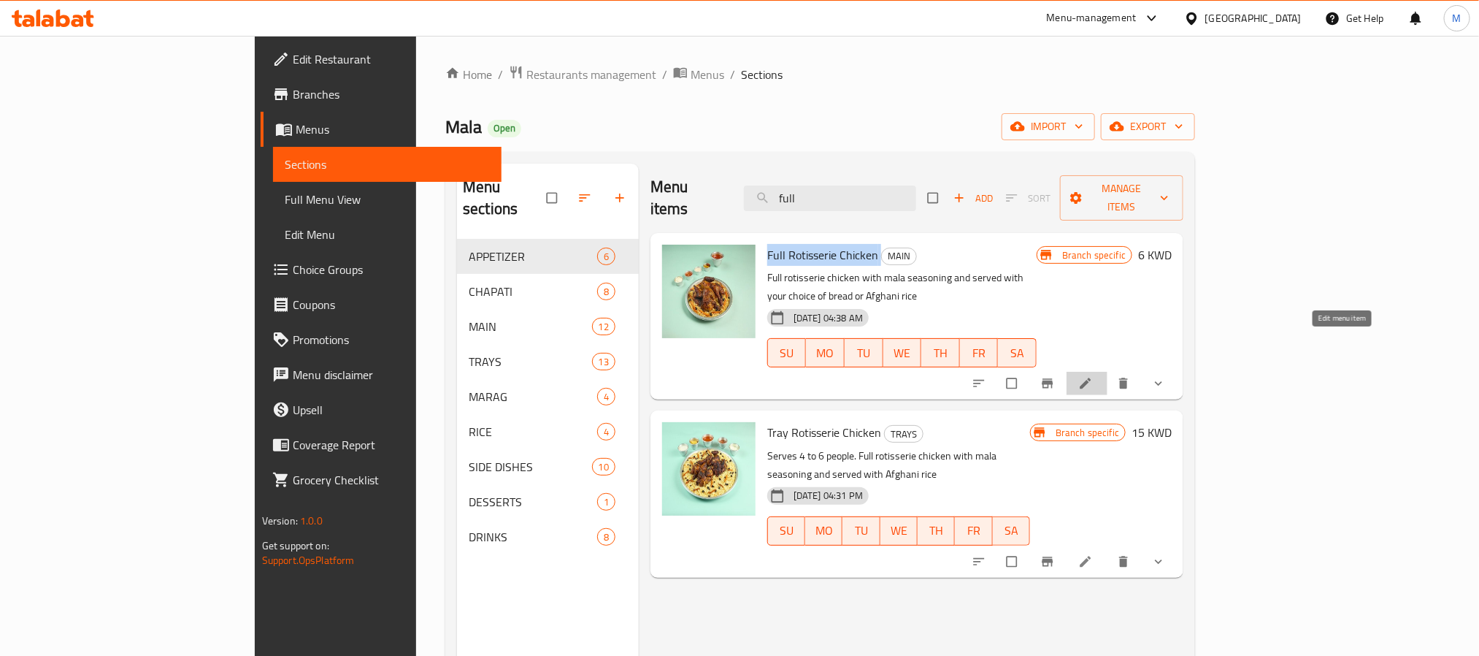
click at [1093, 376] on icon at bounding box center [1085, 383] width 15 height 15
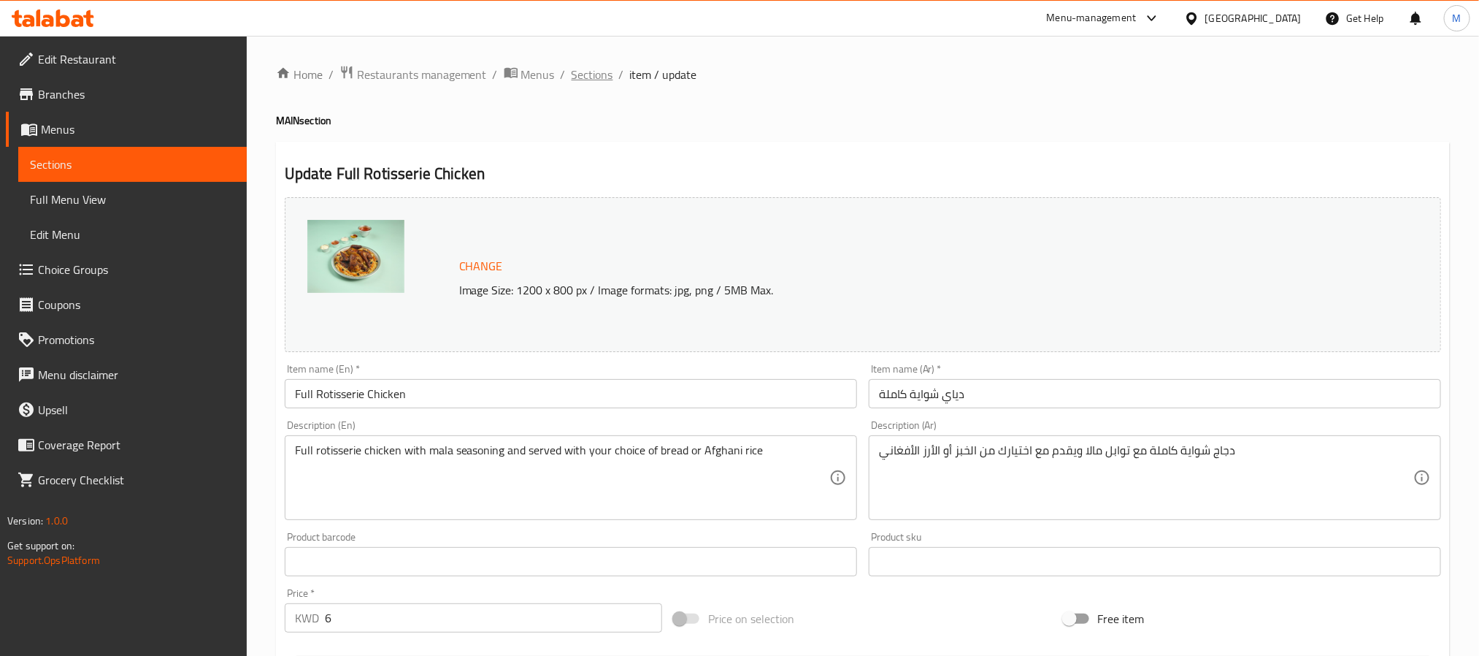
click at [603, 72] on span "Sections" at bounding box center [593, 75] width 42 height 18
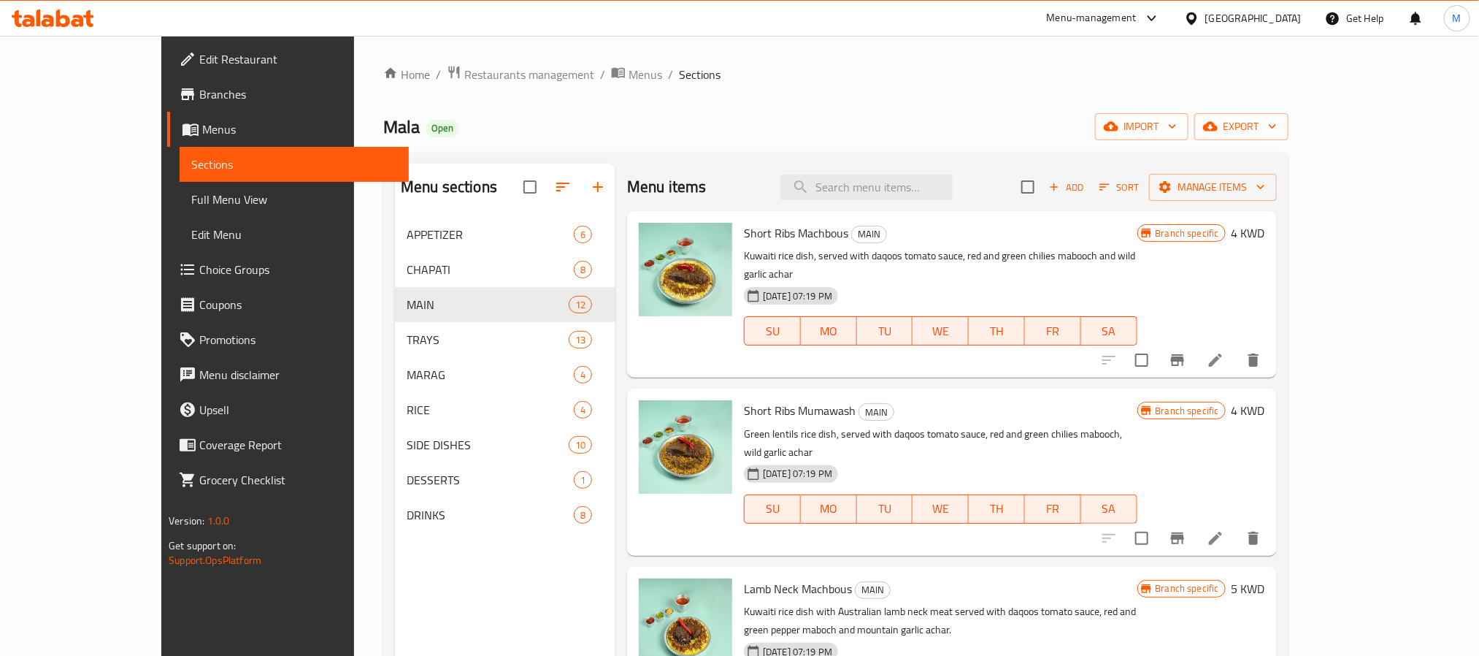
click at [383, 127] on span "Mala" at bounding box center [401, 126] width 37 height 33
copy span "Mala"
click at [199, 86] on span "Branches" at bounding box center [297, 94] width 197 height 18
